Goal: Task Accomplishment & Management: Manage account settings

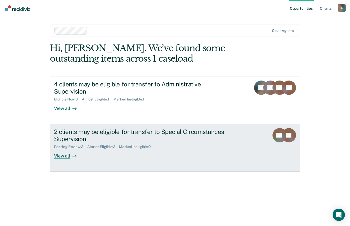
click at [63, 151] on div "View all" at bounding box center [68, 154] width 29 height 10
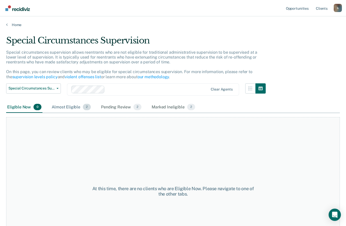
click at [70, 109] on div "Almost Eligible 2" at bounding box center [71, 107] width 41 height 11
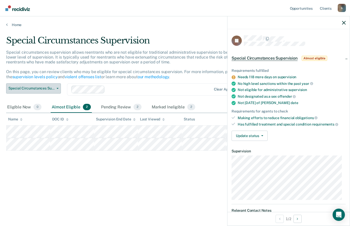
click at [58, 90] on button "Special Circumstances Supervision" at bounding box center [33, 88] width 55 height 10
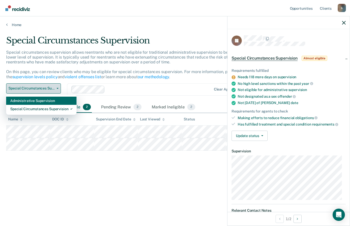
click at [49, 101] on div "Administrative Supervision" at bounding box center [41, 101] width 62 height 8
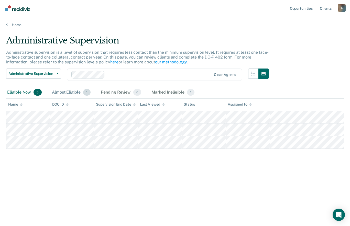
click at [86, 92] on span "1" at bounding box center [86, 92] width 7 height 7
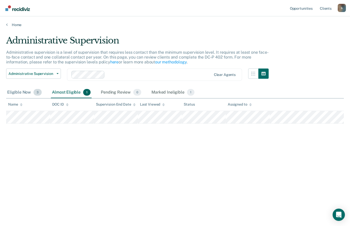
click at [37, 92] on span "3" at bounding box center [38, 92] width 8 height 7
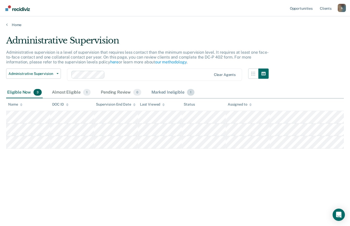
click at [187, 92] on span "1" at bounding box center [190, 92] width 7 height 7
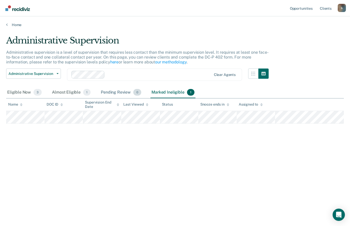
click at [122, 93] on div "Pending Review 0" at bounding box center [121, 92] width 42 height 11
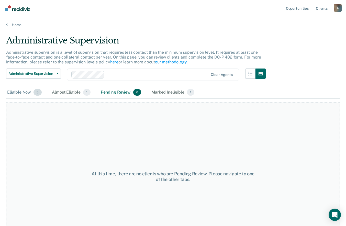
click at [25, 91] on div "Eligible Now 3" at bounding box center [24, 92] width 37 height 11
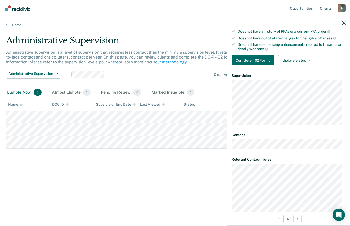
scroll to position [117, 0]
click at [297, 59] on button "Update status" at bounding box center [296, 60] width 36 height 10
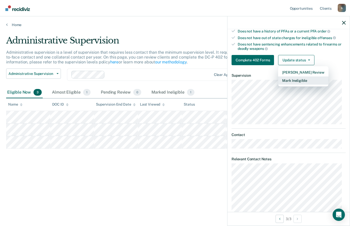
click at [312, 76] on button "Mark Ineligible" at bounding box center [303, 80] width 50 height 8
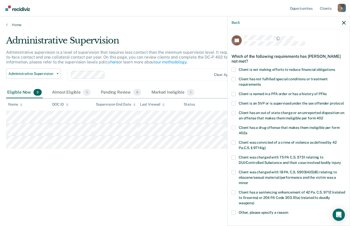
scroll to position [0, 0]
click at [237, 80] on label "Client has not fulfilled special conditions or treatment requirements" at bounding box center [289, 83] width 114 height 11
click at [261, 83] on input "Client has not fulfilled special conditions or treatment requirements" at bounding box center [261, 83] width 0 height 0
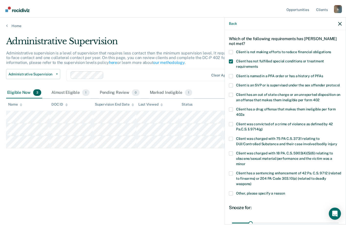
scroll to position [72, 0]
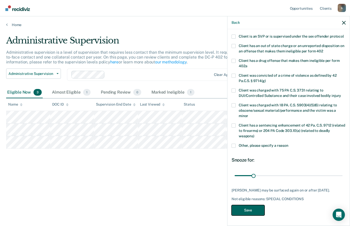
click at [252, 214] on button "Save" at bounding box center [248, 210] width 33 height 10
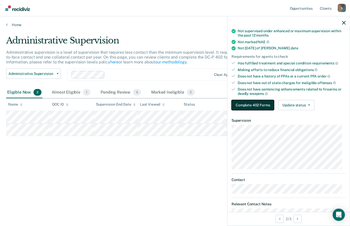
click at [261, 106] on button "Complete 402 Forms" at bounding box center [253, 105] width 42 height 10
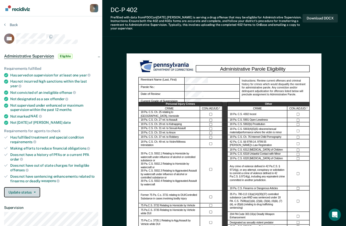
click at [34, 192] on icon "button" at bounding box center [35, 192] width 2 height 1
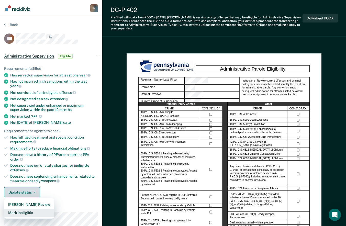
click at [33, 210] on button "Mark Ineligible" at bounding box center [29, 213] width 50 height 8
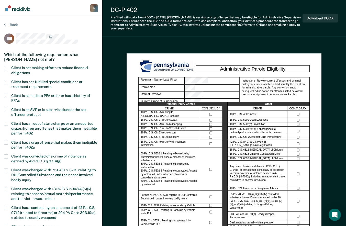
click at [14, 81] on span "Client has not fulfilled special conditions or treatment requirements" at bounding box center [46, 84] width 71 height 9
click at [51, 85] on input "Client has not fulfilled special conditions or treatment requirements" at bounding box center [51, 85] width 0 height 0
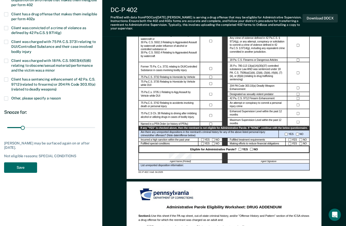
scroll to position [128, 0]
click at [25, 165] on button "Save" at bounding box center [20, 167] width 33 height 10
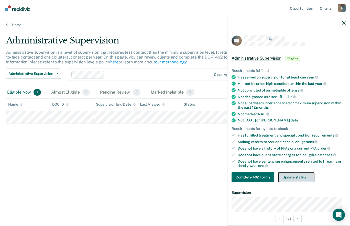
click at [305, 176] on button "Update status" at bounding box center [296, 177] width 36 height 10
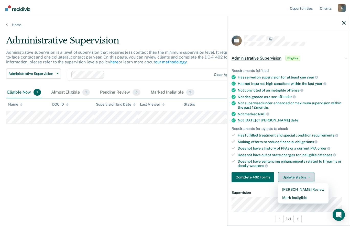
click at [315, 199] on button "Mark Ineligible" at bounding box center [303, 198] width 50 height 8
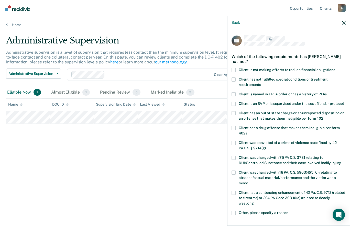
click at [234, 69] on span at bounding box center [234, 70] width 4 height 4
click at [335, 68] on input "Client is not making efforts to reduce financial obligations" at bounding box center [335, 68] width 0 height 0
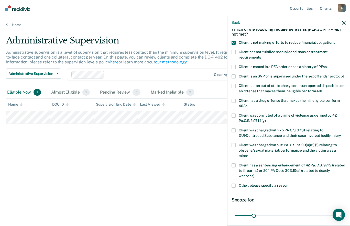
scroll to position [72, 0]
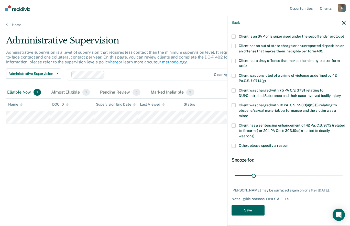
click at [250, 214] on button "Save" at bounding box center [248, 210] width 33 height 10
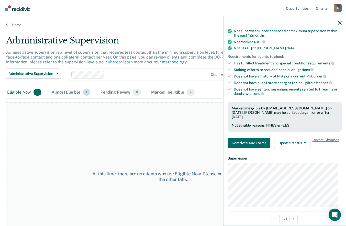
click at [84, 92] on span "1" at bounding box center [86, 92] width 7 height 7
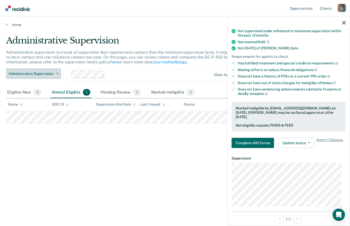
click at [58, 74] on icon "button" at bounding box center [58, 73] width 2 height 1
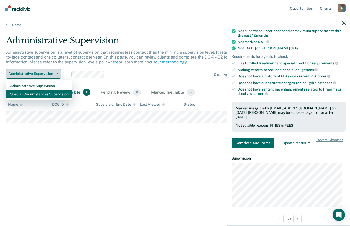
click at [50, 94] on div "Special Circumstances Supervision" at bounding box center [39, 94] width 58 height 8
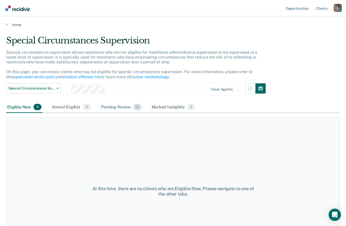
click at [137, 107] on span "2" at bounding box center [138, 107] width 8 height 7
